Goal: Find specific page/section: Find specific page/section

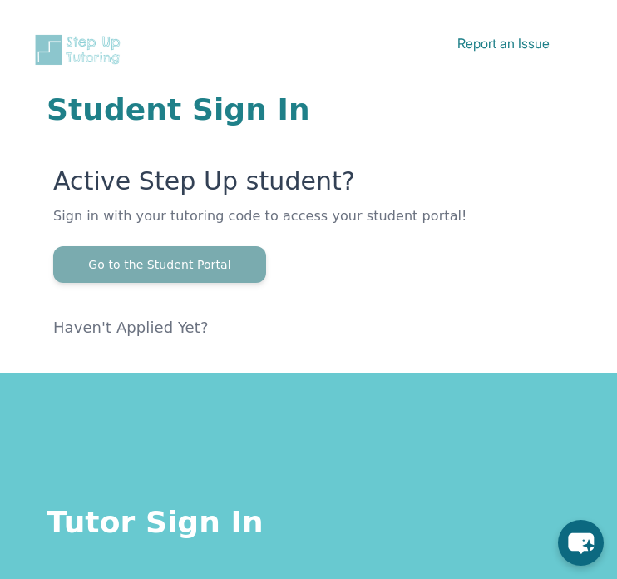
scroll to position [347, 0]
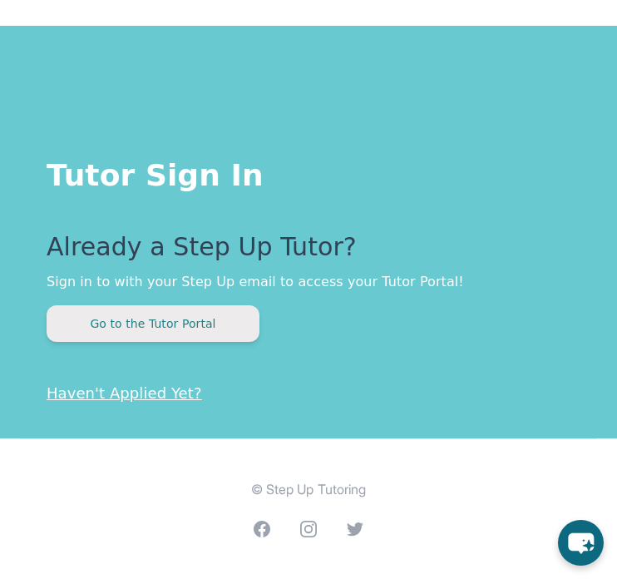
click at [169, 332] on button "Go to the Tutor Portal" at bounding box center [153, 323] width 213 height 37
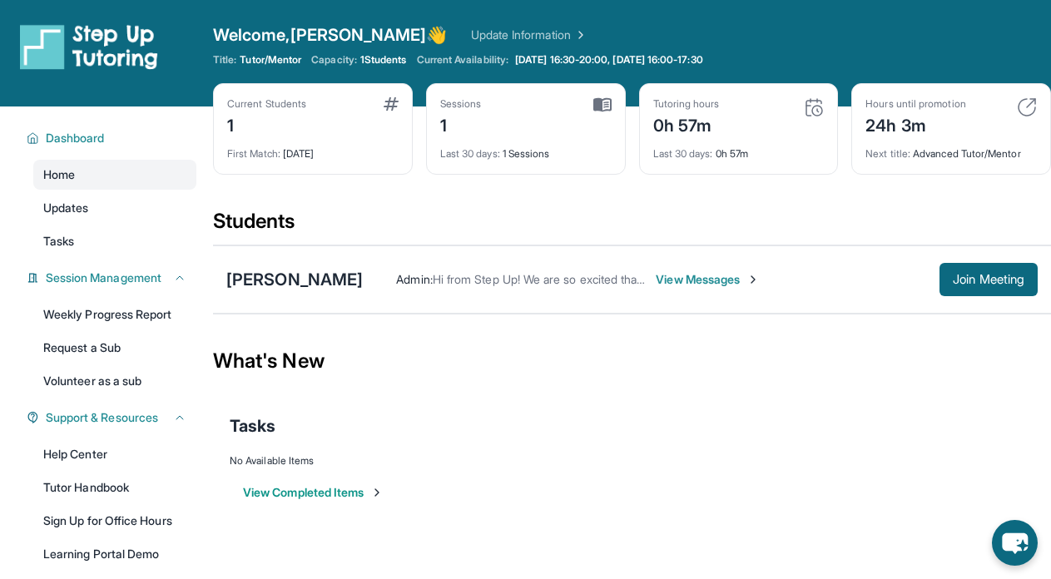
click at [617, 277] on span "View Messages" at bounding box center [708, 279] width 104 height 17
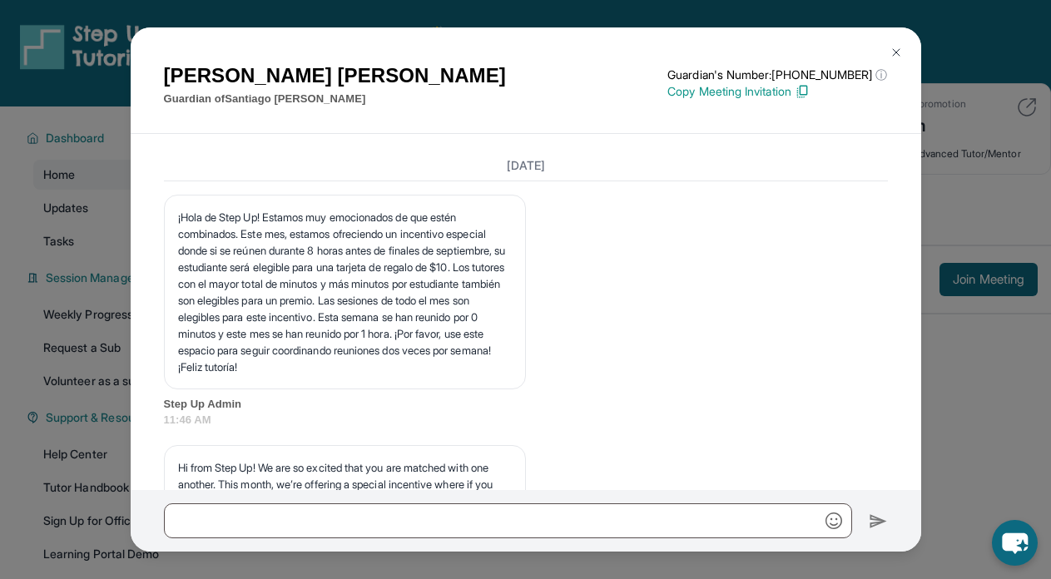
scroll to position [4715, 0]
